Goal: Task Accomplishment & Management: Manage account settings

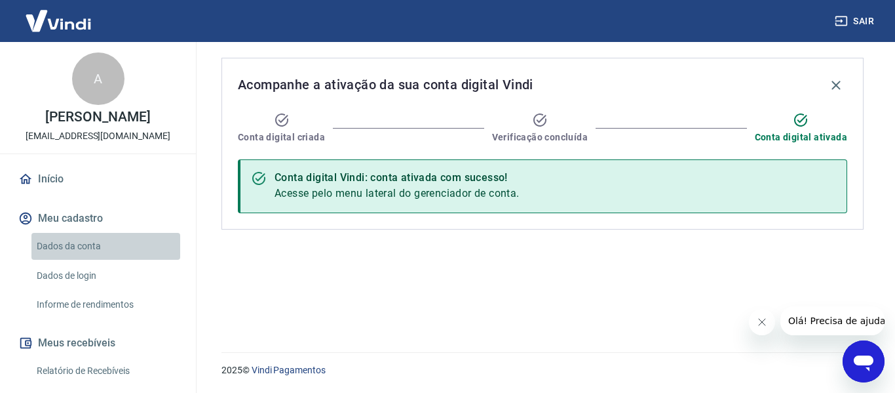
click at [113, 253] on link "Dados da conta" at bounding box center [105, 246] width 149 height 27
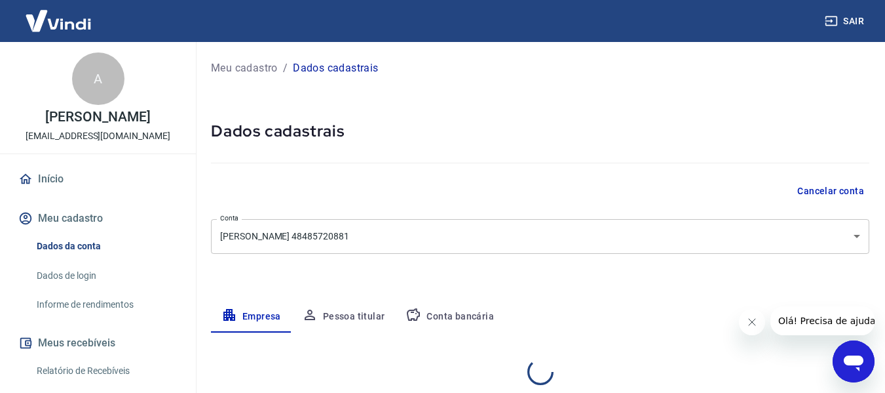
select select "SP"
select select "business"
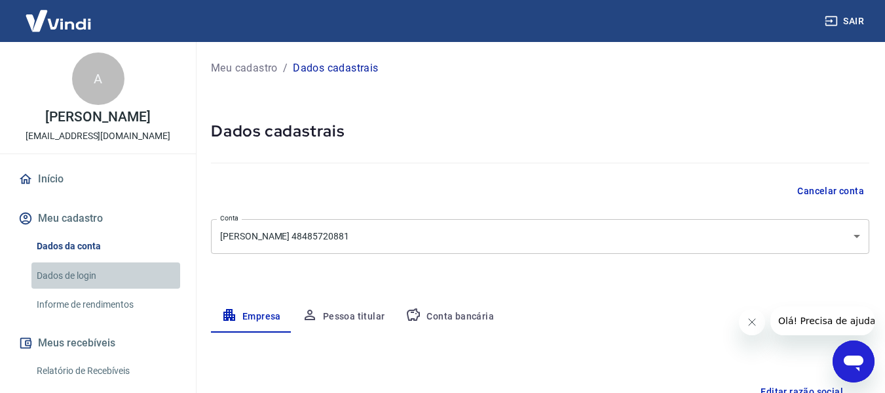
click at [111, 274] on link "Dados de login" at bounding box center [105, 275] width 149 height 27
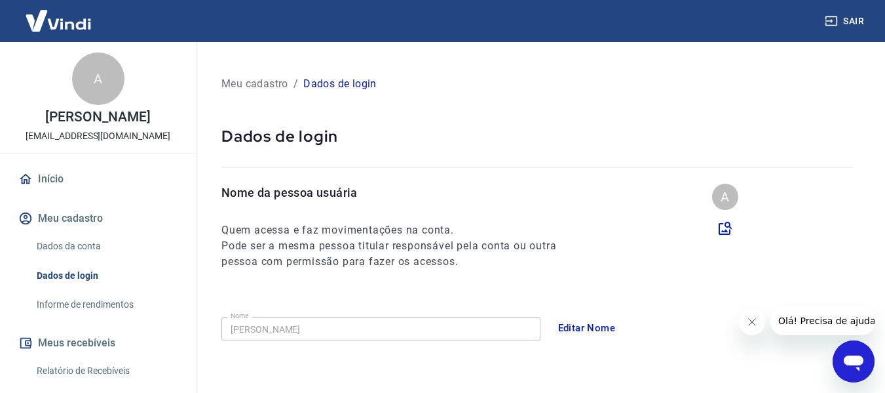
click at [118, 307] on link "Informe de rendimentos" at bounding box center [105, 304] width 149 height 27
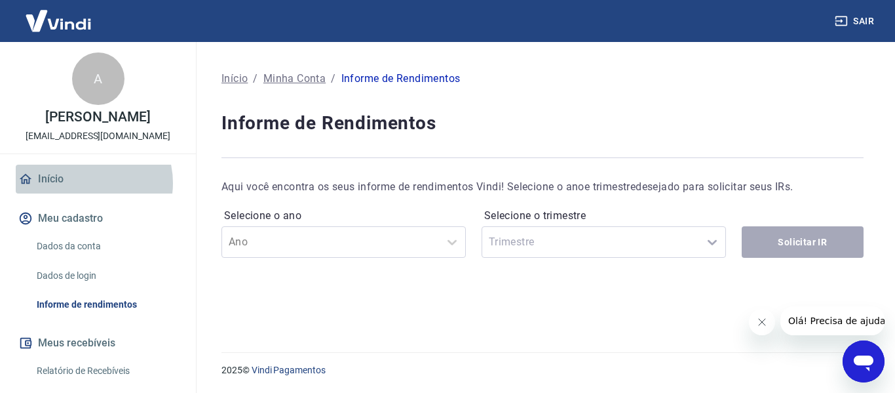
click at [85, 183] on link "Início" at bounding box center [98, 178] width 164 height 29
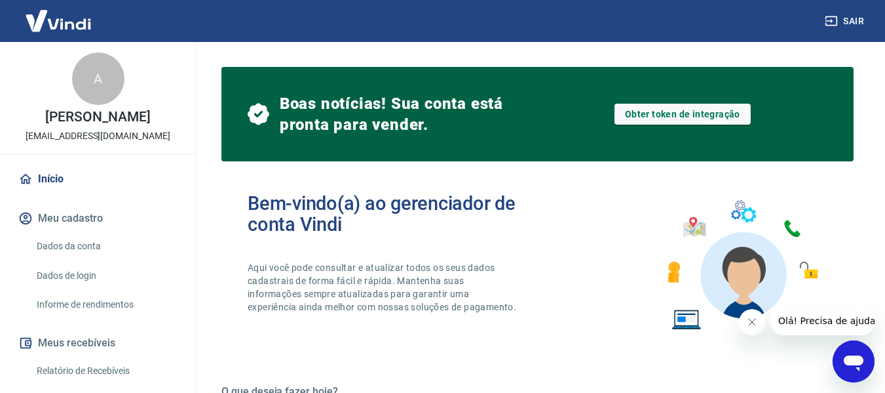
scroll to position [7, 0]
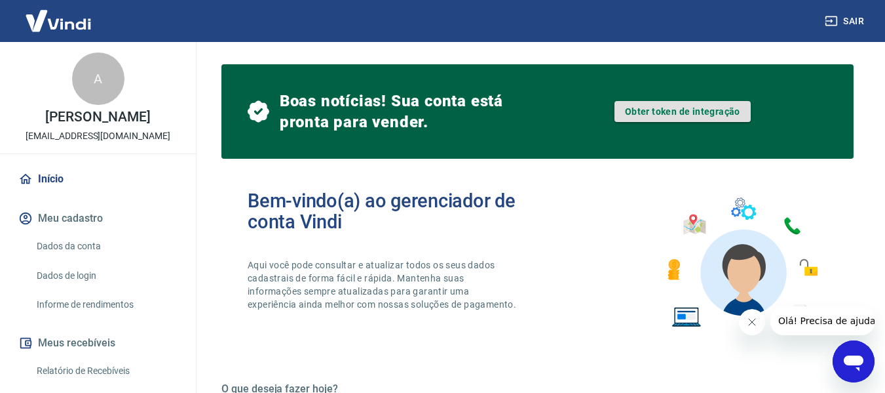
click at [717, 111] on link "Obter token de integração" at bounding box center [683, 111] width 136 height 21
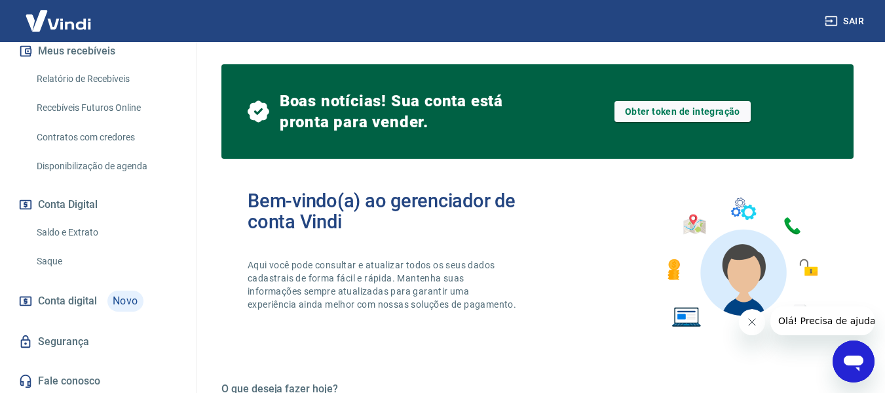
scroll to position [294, 0]
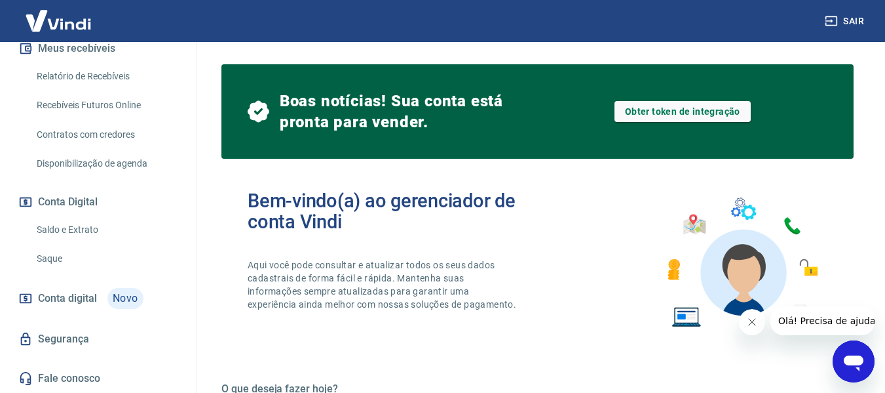
click at [86, 298] on span "Conta digital" at bounding box center [67, 298] width 59 height 18
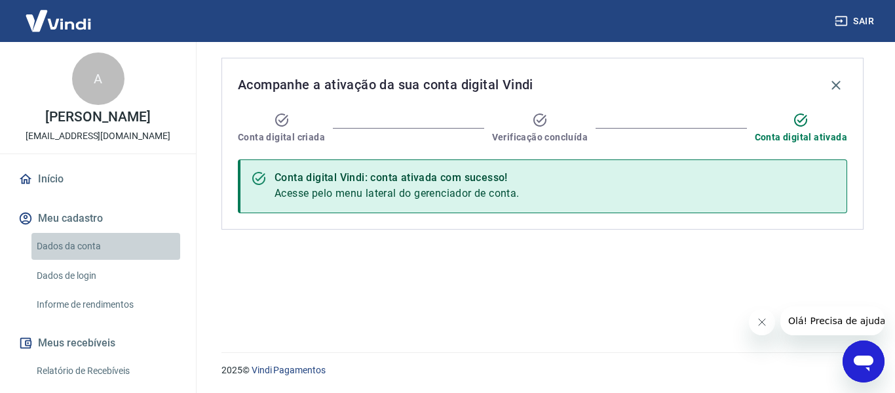
click at [136, 241] on link "Dados da conta" at bounding box center [105, 246] width 149 height 27
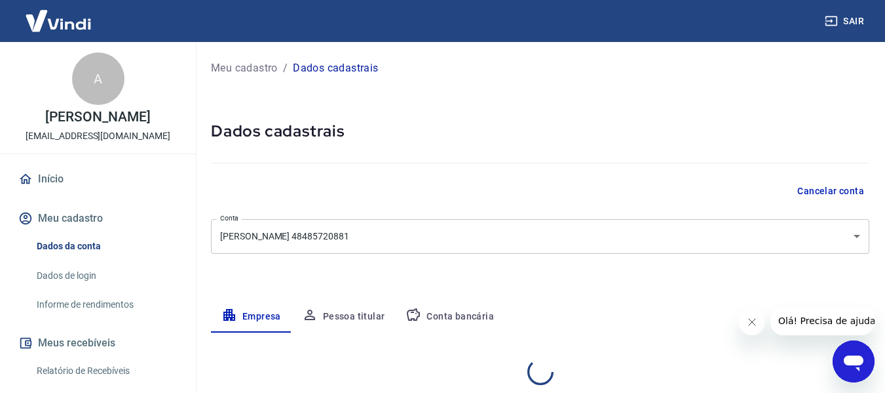
select select "SP"
select select "business"
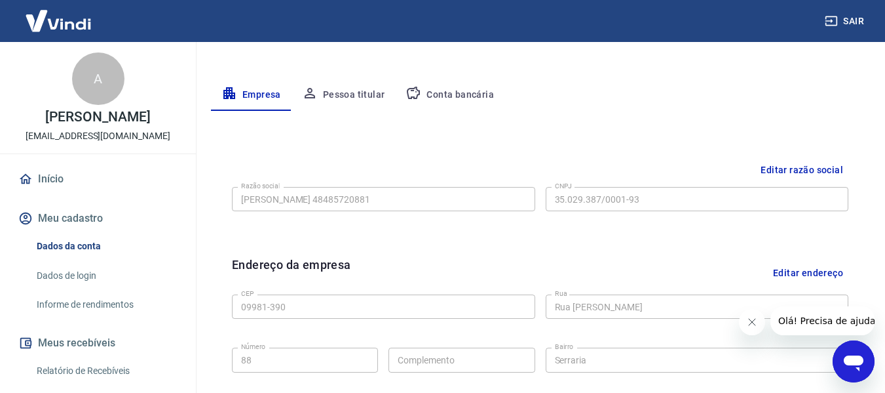
scroll to position [225, 0]
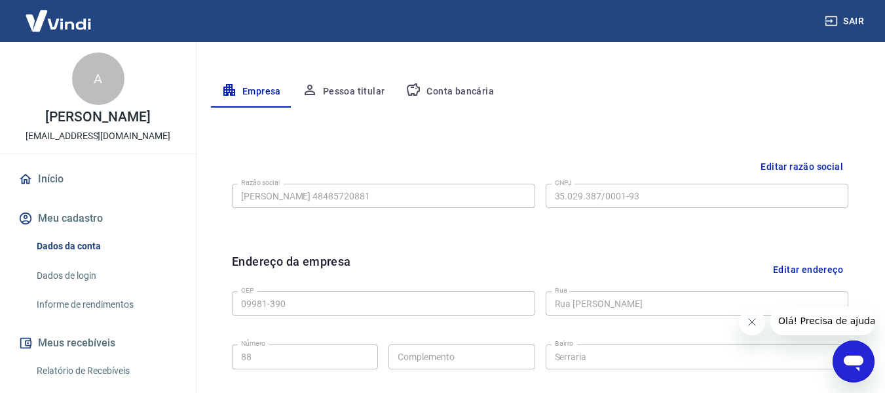
click at [459, 94] on button "Conta bancária" at bounding box center [449, 91] width 109 height 31
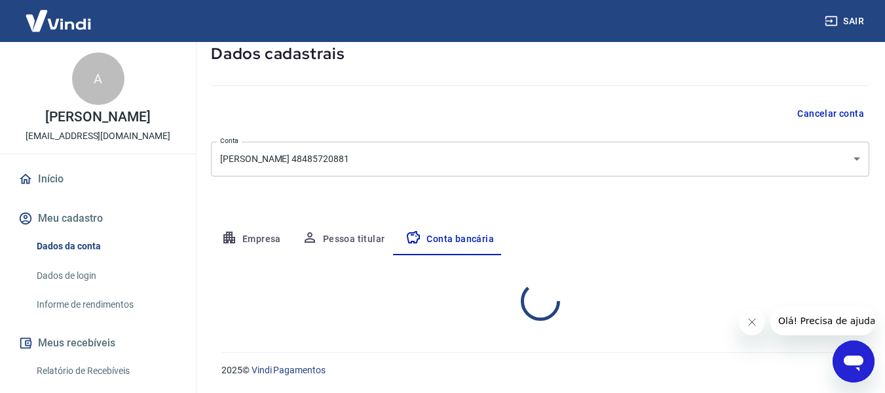
select select "1"
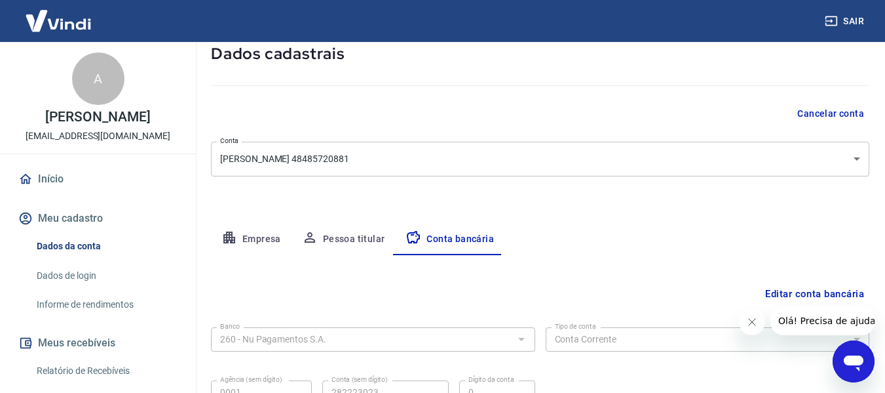
scroll to position [204, 0]
